Goal: Check status: Check status

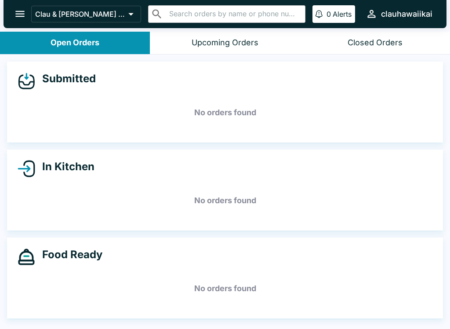
click at [230, 42] on div "Upcoming Orders" at bounding box center [225, 43] width 67 height 10
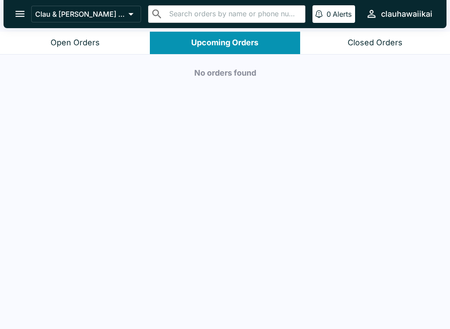
click at [393, 47] on div "Closed Orders" at bounding box center [375, 43] width 55 height 10
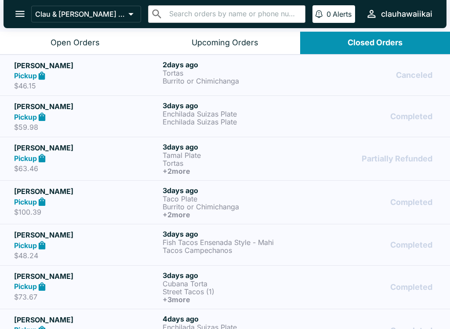
click at [371, 160] on div "Partially Refunded" at bounding box center [374, 158] width 124 height 33
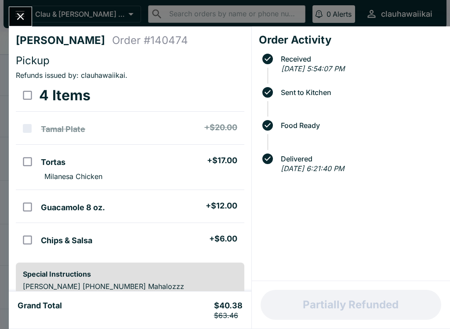
click at [29, 20] on button "Close" at bounding box center [20, 16] width 22 height 19
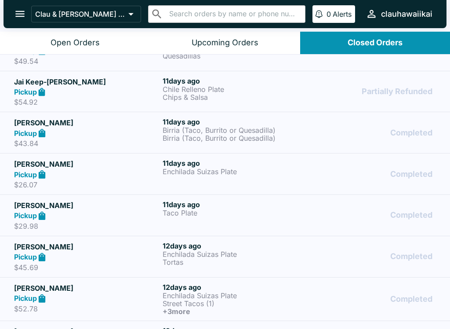
scroll to position [1232, 0]
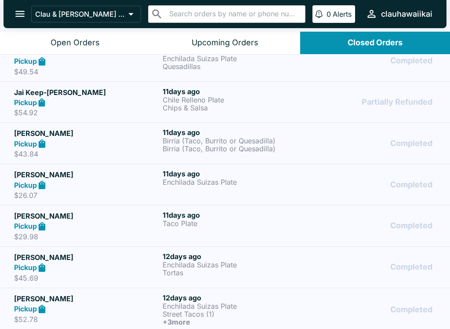
click at [293, 95] on h6 "[DATE]" at bounding box center [235, 91] width 145 height 9
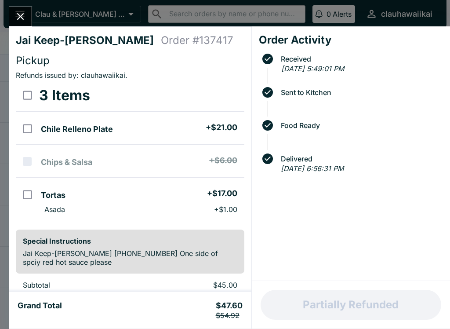
click at [17, 21] on icon "Close" at bounding box center [21, 17] width 12 height 12
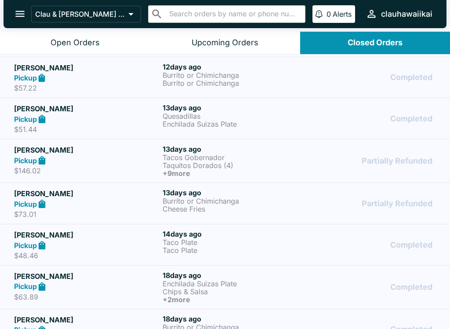
scroll to position [1548, 0]
click at [420, 175] on div "Partially Refunded" at bounding box center [374, 161] width 124 height 33
click at [415, 171] on div "Partially Refunded" at bounding box center [374, 161] width 124 height 33
click at [114, 158] on div "Pickup" at bounding box center [86, 160] width 145 height 10
click at [233, 207] on p "Cheese Fries" at bounding box center [235, 209] width 145 height 8
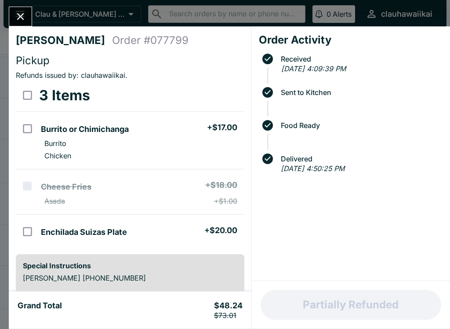
click at [26, 17] on icon "Close" at bounding box center [21, 17] width 12 height 12
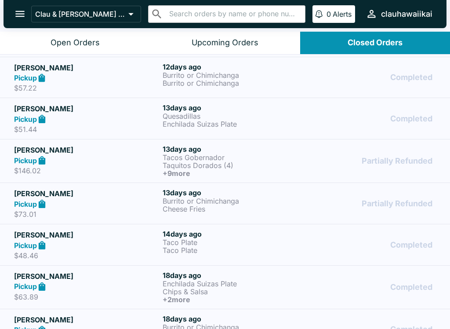
click at [98, 160] on div "Pickup" at bounding box center [86, 160] width 145 height 10
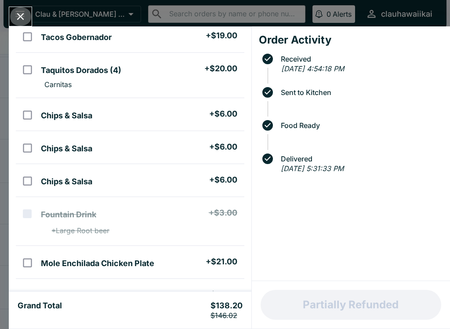
click at [25, 19] on icon "Close" at bounding box center [21, 17] width 12 height 12
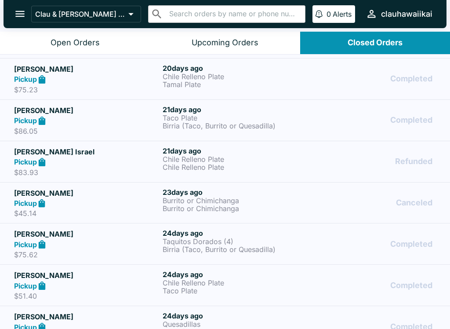
scroll to position [2090, 0]
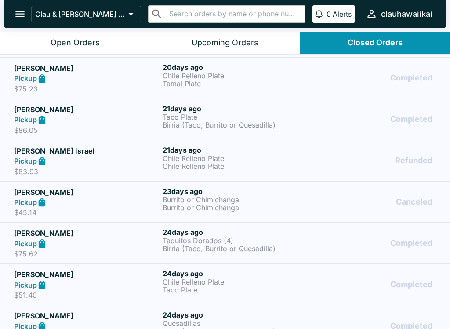
click at [65, 43] on div "Open Orders" at bounding box center [75, 43] width 49 height 10
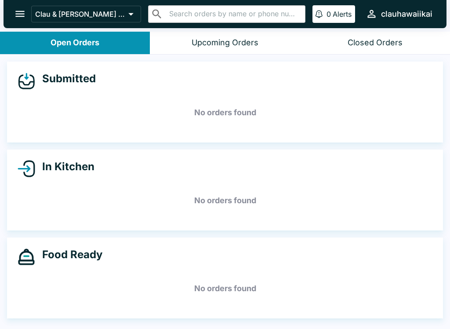
click at [62, 40] on div "Open Orders" at bounding box center [75, 43] width 49 height 10
click at [57, 38] on div "Open Orders" at bounding box center [75, 43] width 49 height 10
click at [217, 48] on button "Upcoming Orders" at bounding box center [225, 43] width 150 height 22
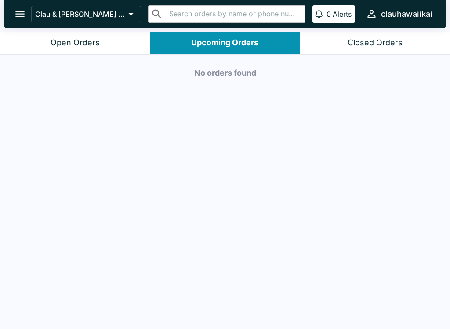
click at [79, 48] on button "Open Orders" at bounding box center [75, 43] width 150 height 22
